Goal: Learn about a topic

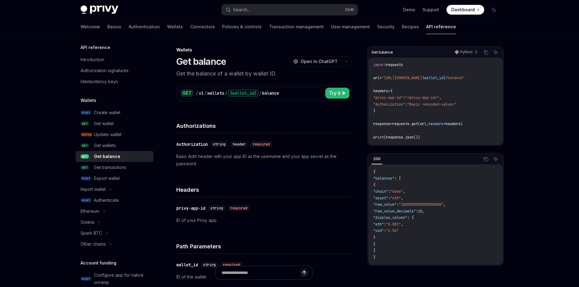
select select
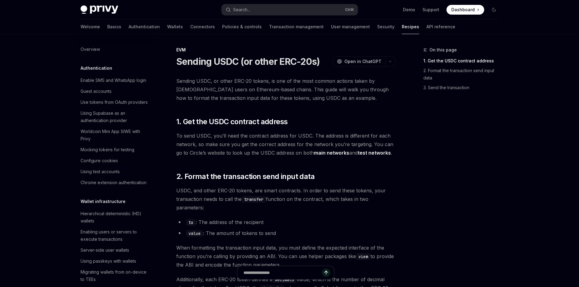
type textarea "*"
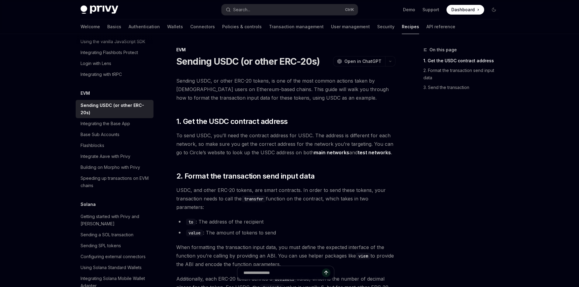
click at [464, 9] on span "Dashboard" at bounding box center [462, 10] width 23 height 6
